Goal: Check status

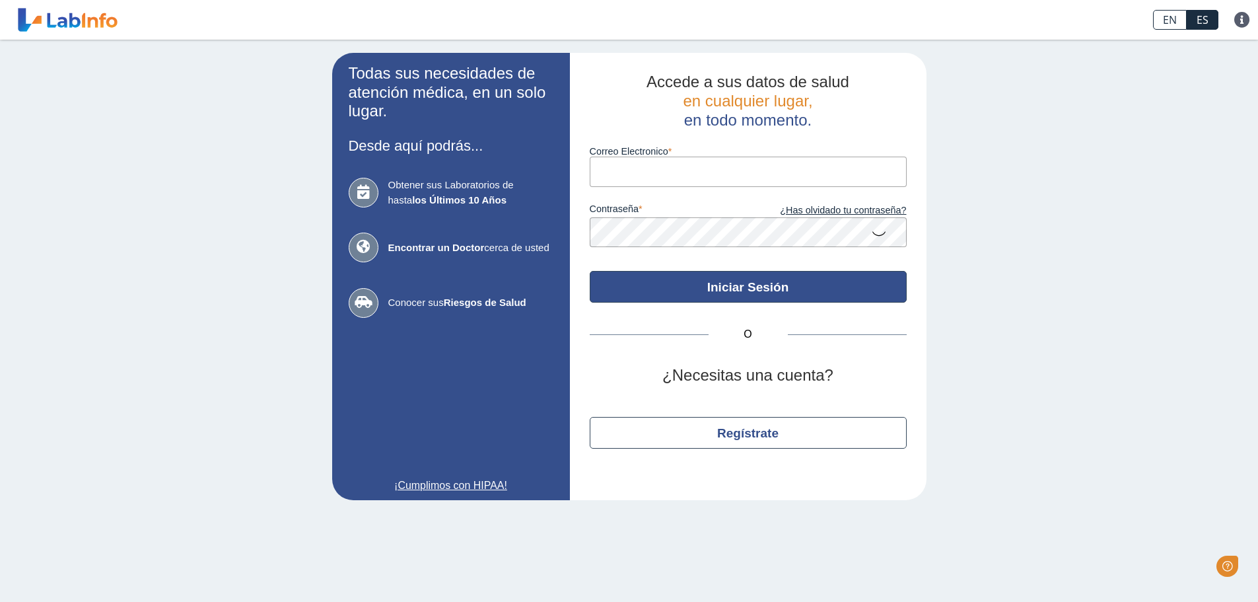
type input "[EMAIL_ADDRESS][DOMAIN_NAME]"
click at [814, 291] on button "Iniciar Sesión" at bounding box center [748, 287] width 317 height 32
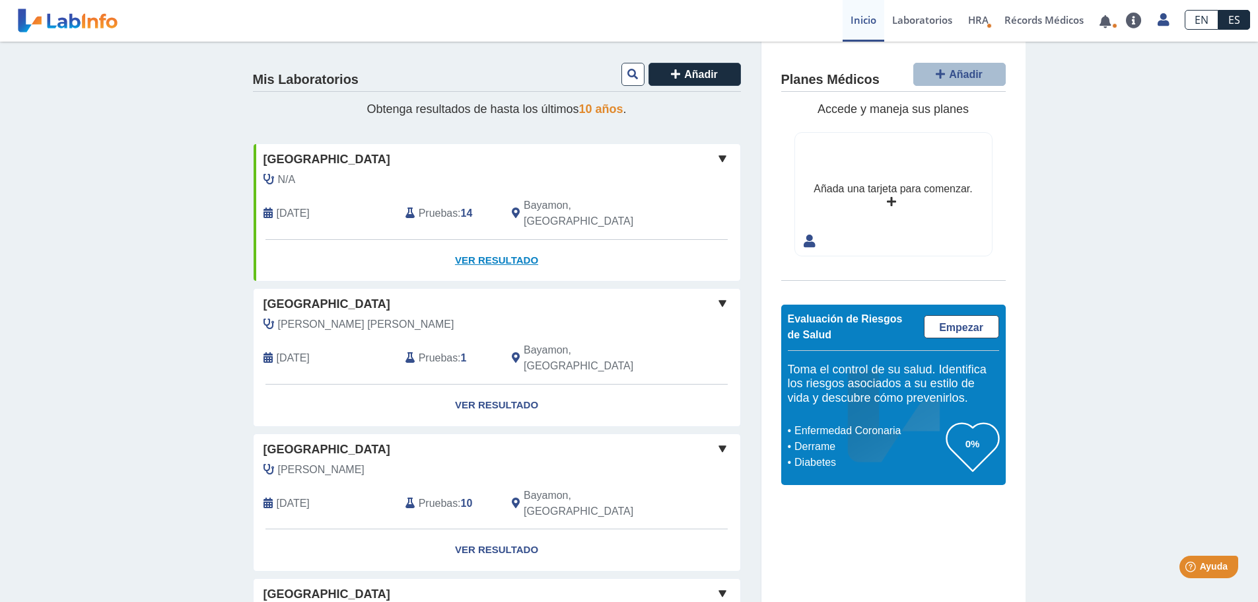
click at [502, 246] on link "Ver Resultado" at bounding box center [497, 261] width 487 height 42
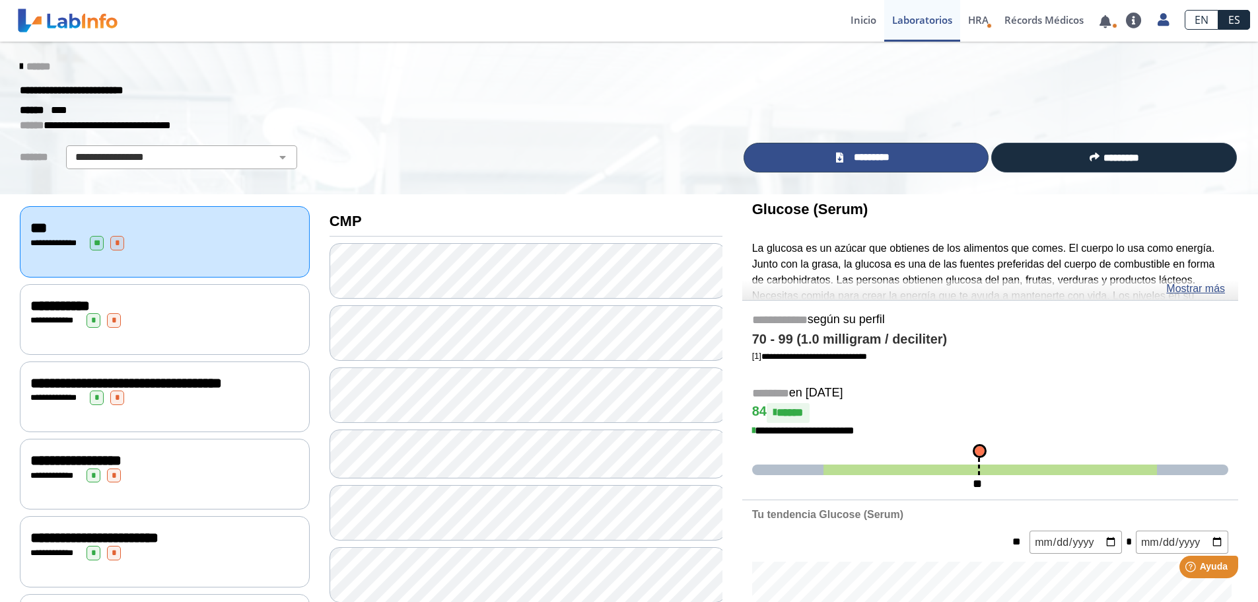
click at [905, 155] on link "*********" at bounding box center [867, 158] width 246 height 30
